Goal: Task Accomplishment & Management: Complete application form

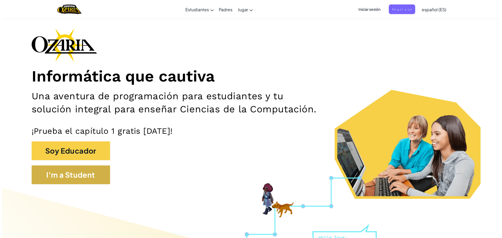
scroll to position [26, 0]
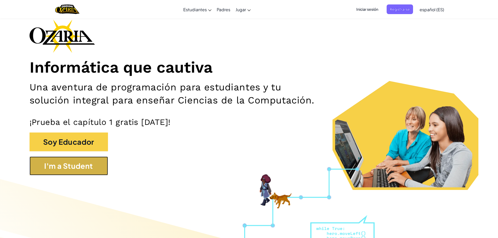
click at [81, 162] on button "I'm a Student" at bounding box center [69, 166] width 78 height 19
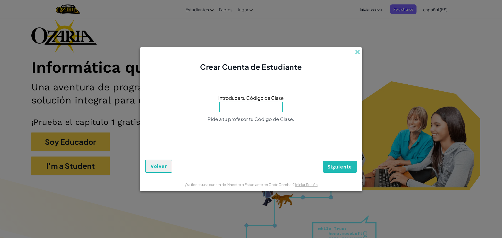
click at [235, 105] on input at bounding box center [250, 107] width 63 height 10
click at [238, 107] on input at bounding box center [250, 107] width 63 height 10
click at [237, 107] on input at bounding box center [250, 107] width 63 height 10
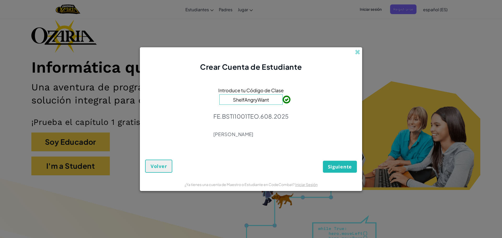
type input "ShelfAngryWant"
click at [344, 167] on span "Siguiente" at bounding box center [340, 167] width 24 height 6
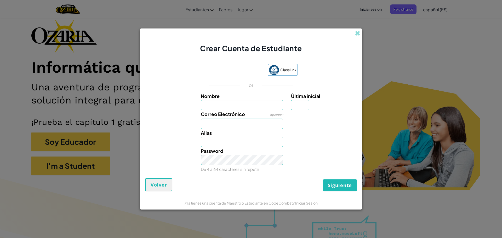
click at [232, 103] on input "Nombre" at bounding box center [242, 105] width 83 height 10
type input "Kale [PERSON_NAME] [PERSON_NAME]"
click at [358, 34] on span at bounding box center [357, 33] width 5 height 5
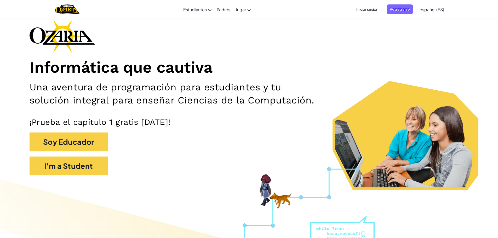
click at [366, 11] on span "Iniciar sesión" at bounding box center [367, 9] width 28 height 10
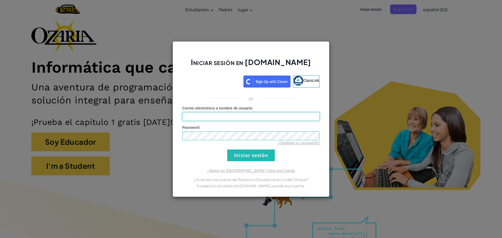
click at [262, 116] on input "Correo electrónico o nombre de usuario :" at bounding box center [250, 116] width 137 height 9
click at [252, 149] on form "Correo electrónico o nombre de usuario : AL07131260 Password ¿Olvidaste tu cont…" at bounding box center [250, 134] width 137 height 56
click at [251, 156] on input "Iniciar sesión" at bounding box center [251, 155] width 48 height 12
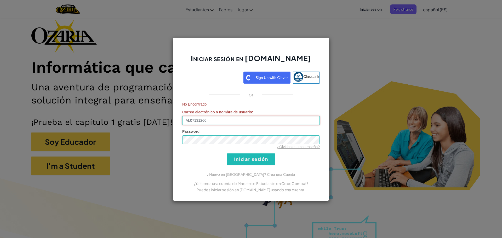
click at [235, 120] on input "AL07131260" at bounding box center [250, 120] width 137 height 9
type input "[EMAIL_ADDRESS][DOMAIN_NAME]"
click at [244, 158] on input "Iniciar sesión" at bounding box center [251, 159] width 48 height 12
